Goal: Information Seeking & Learning: Understand process/instructions

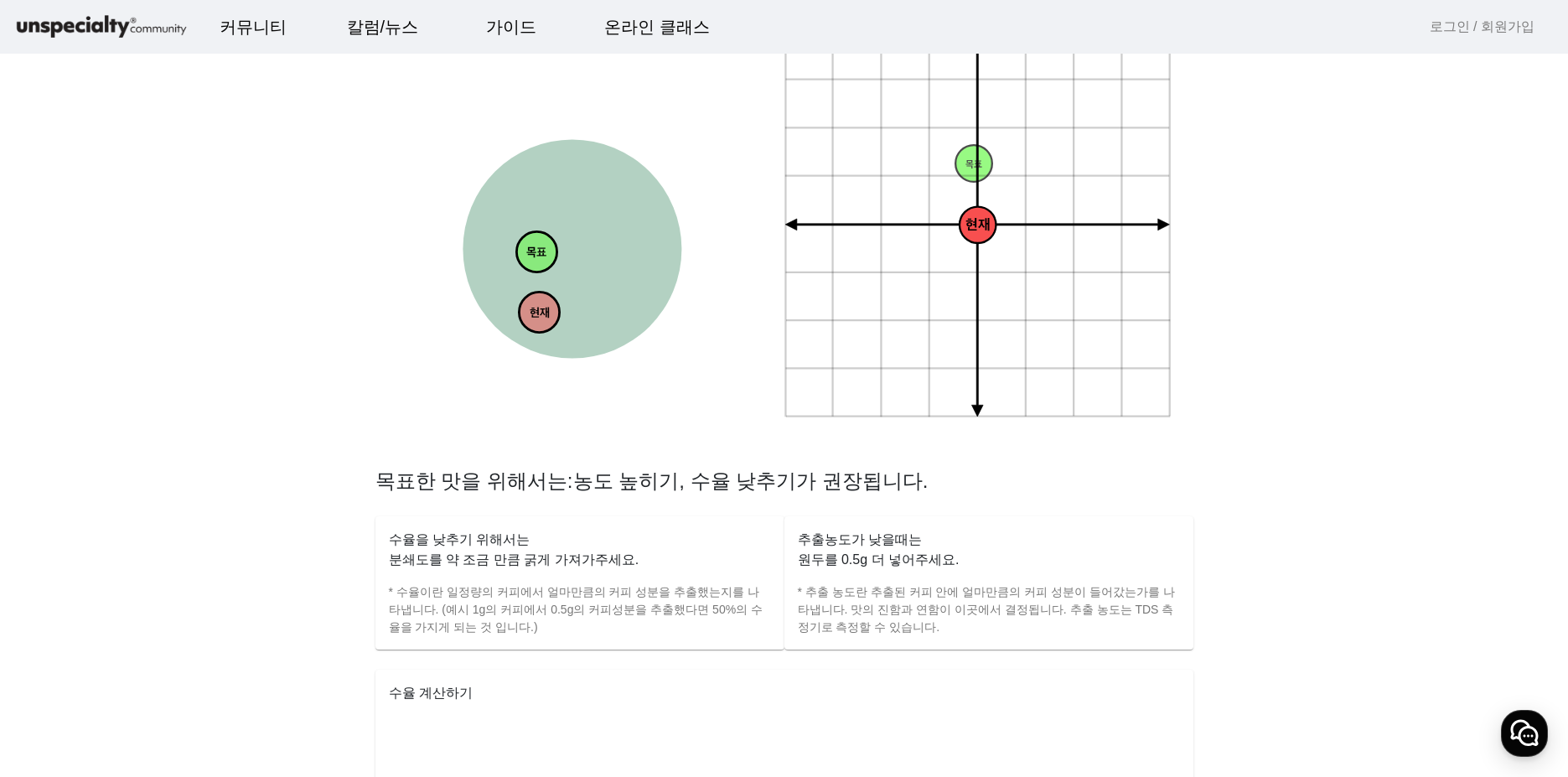
scroll to position [335, 0]
drag, startPoint x: 542, startPoint y: 258, endPoint x: 537, endPoint y: 280, distance: 22.6
click at [537, 261] on tspan "목표" at bounding box center [536, 254] width 20 height 14
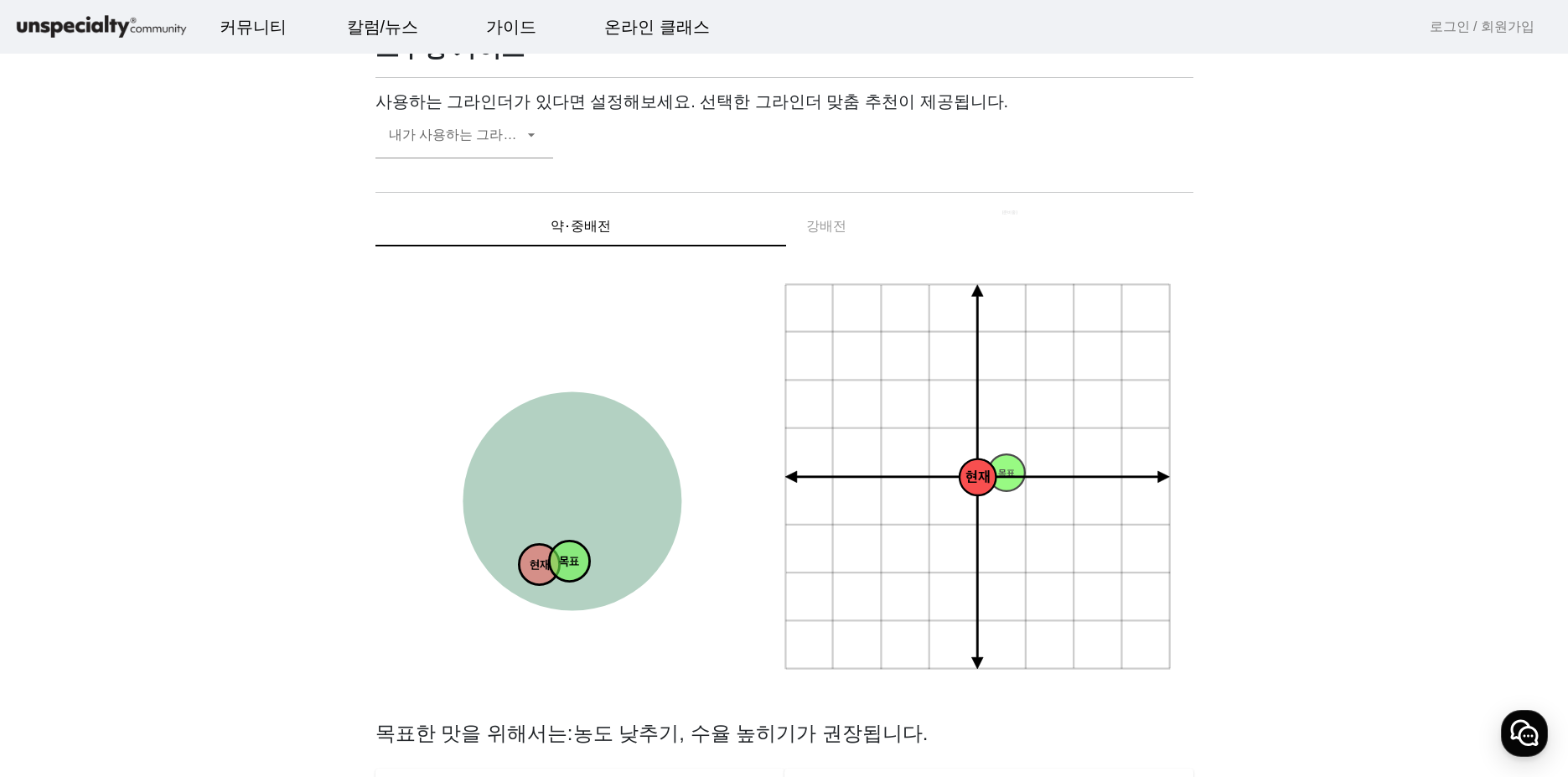
drag, startPoint x: 527, startPoint y: 547, endPoint x: 597, endPoint y: 580, distance: 77.4
click at [591, 580] on icon "목표" at bounding box center [569, 561] width 43 height 43
click at [599, 449] on circle at bounding box center [572, 502] width 219 height 219
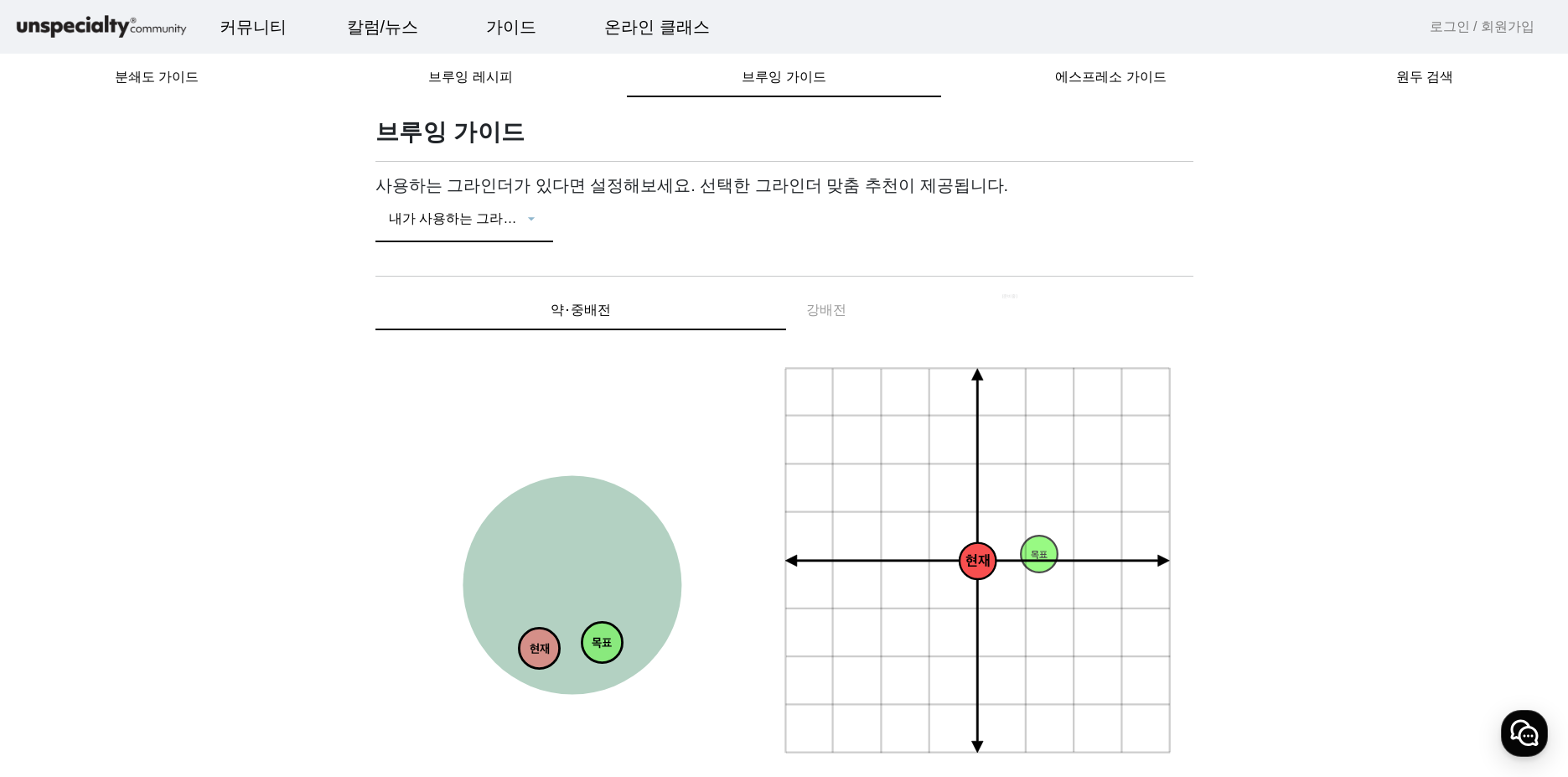
click at [528, 235] on div at bounding box center [464, 225] width 151 height 20
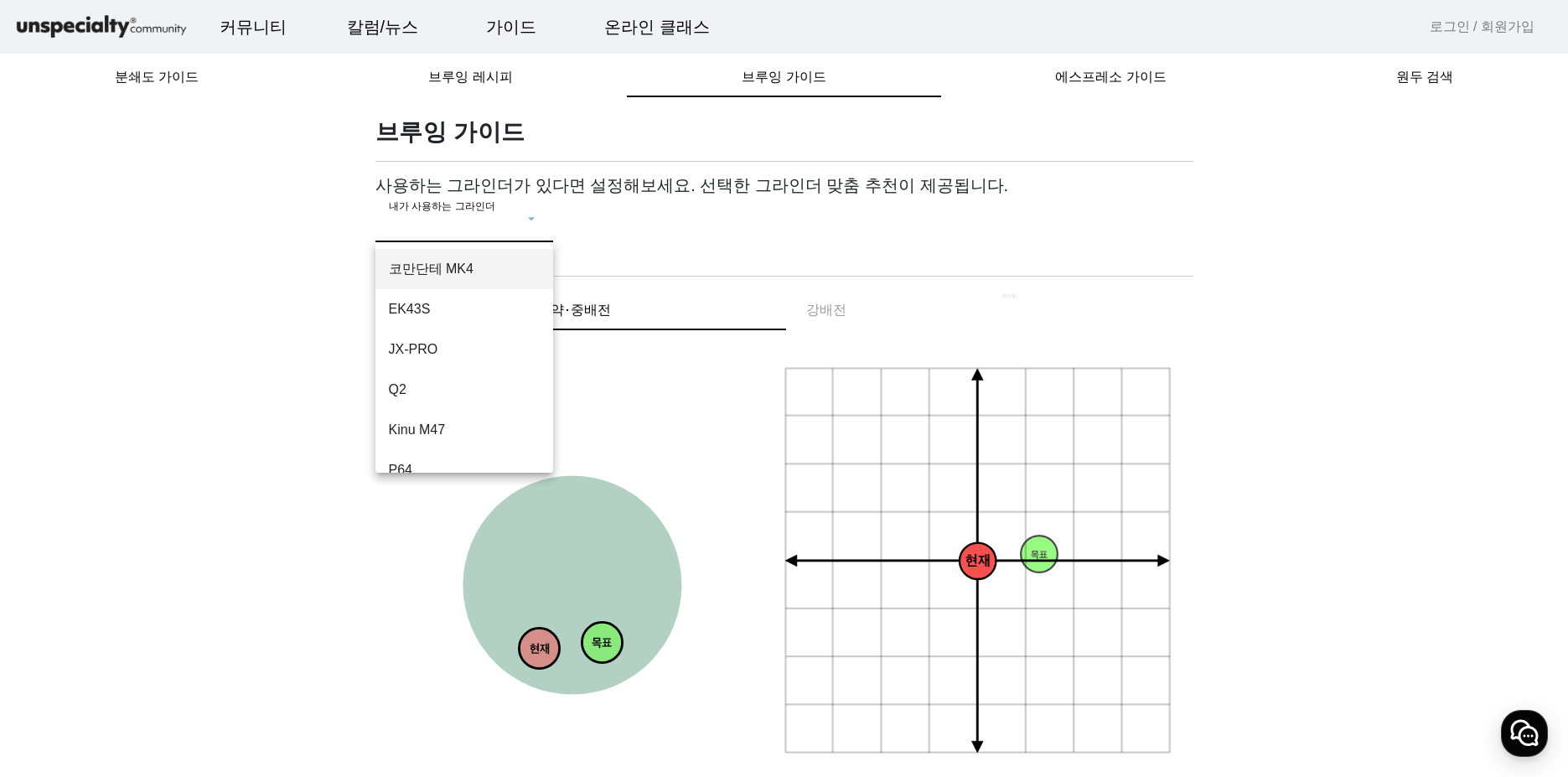
click at [991, 227] on div at bounding box center [784, 388] width 1568 height 777
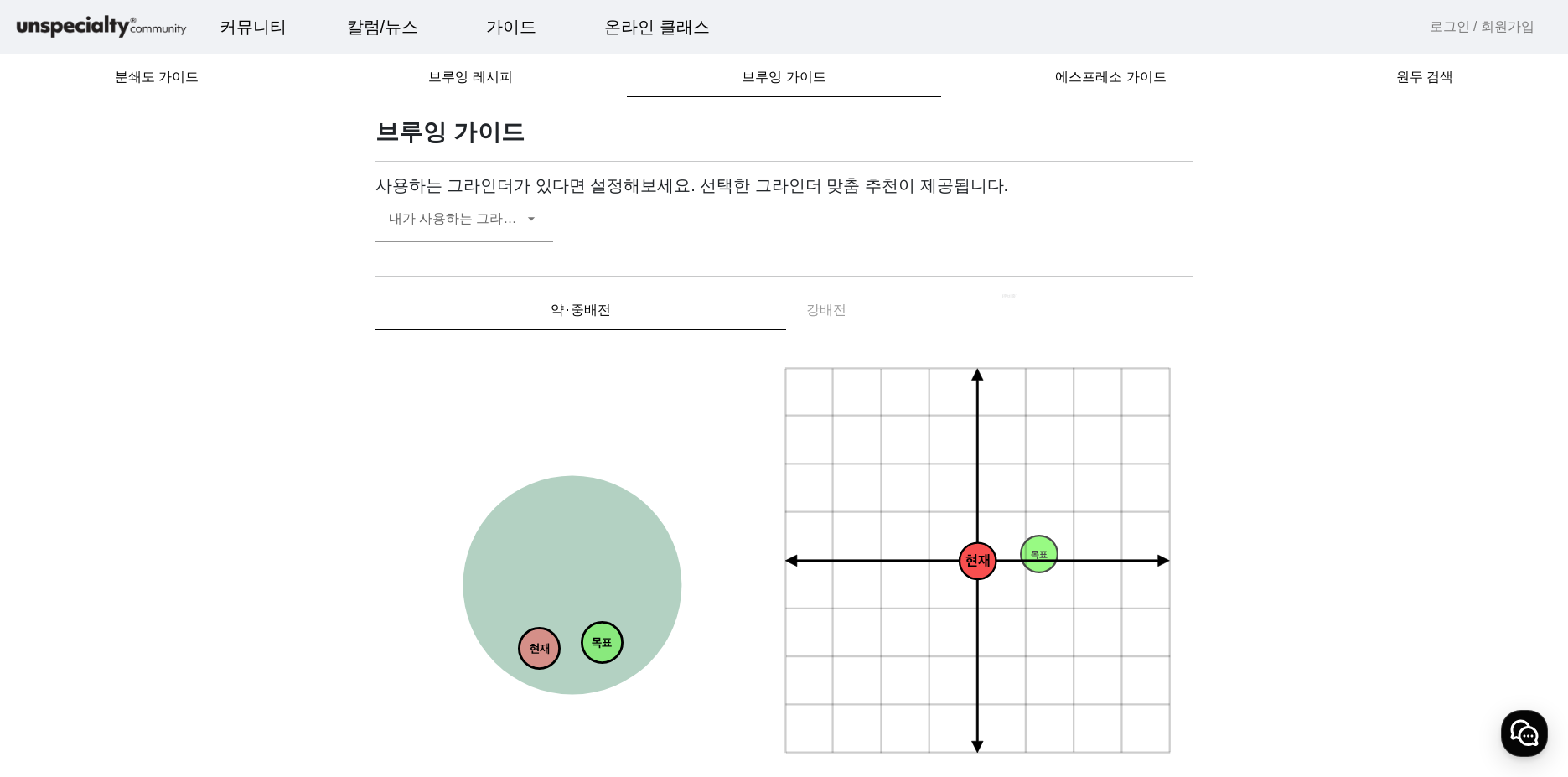
click at [495, 84] on span "브루잉 레시피" at bounding box center [470, 76] width 84 height 13
